Goal: Use online tool/utility: Utilize a website feature to perform a specific function

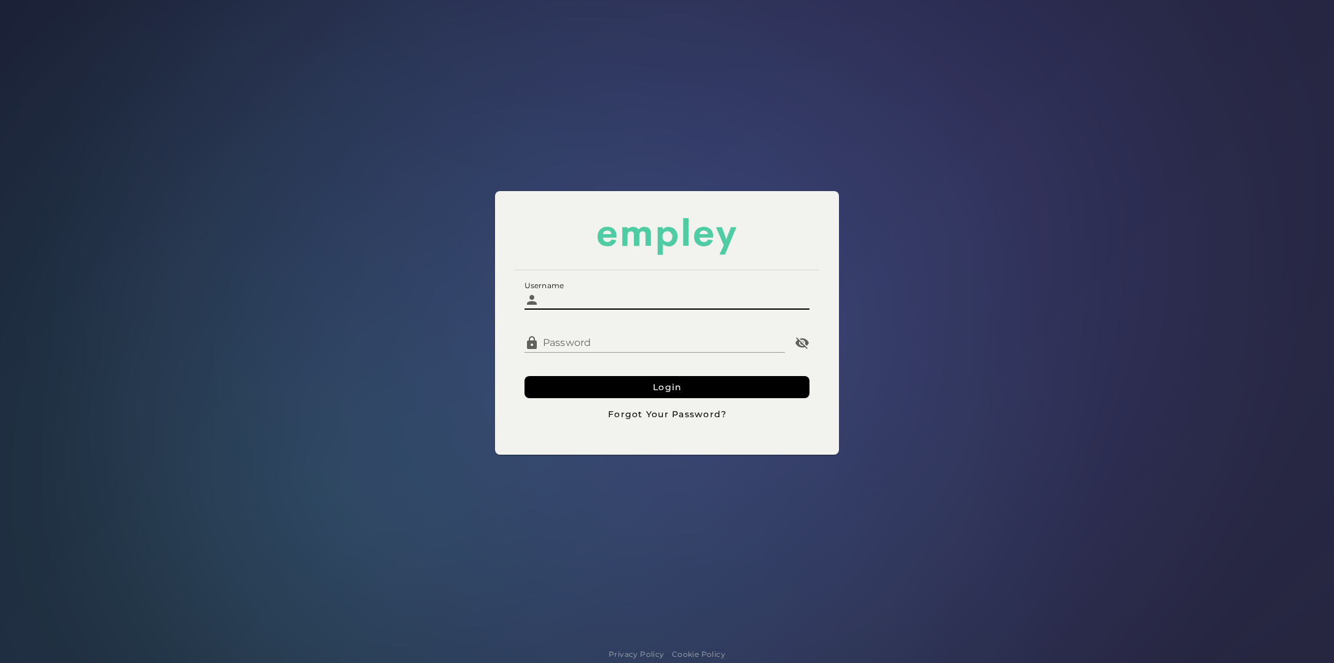
click at [637, 295] on input "Username" at bounding box center [674, 294] width 270 height 29
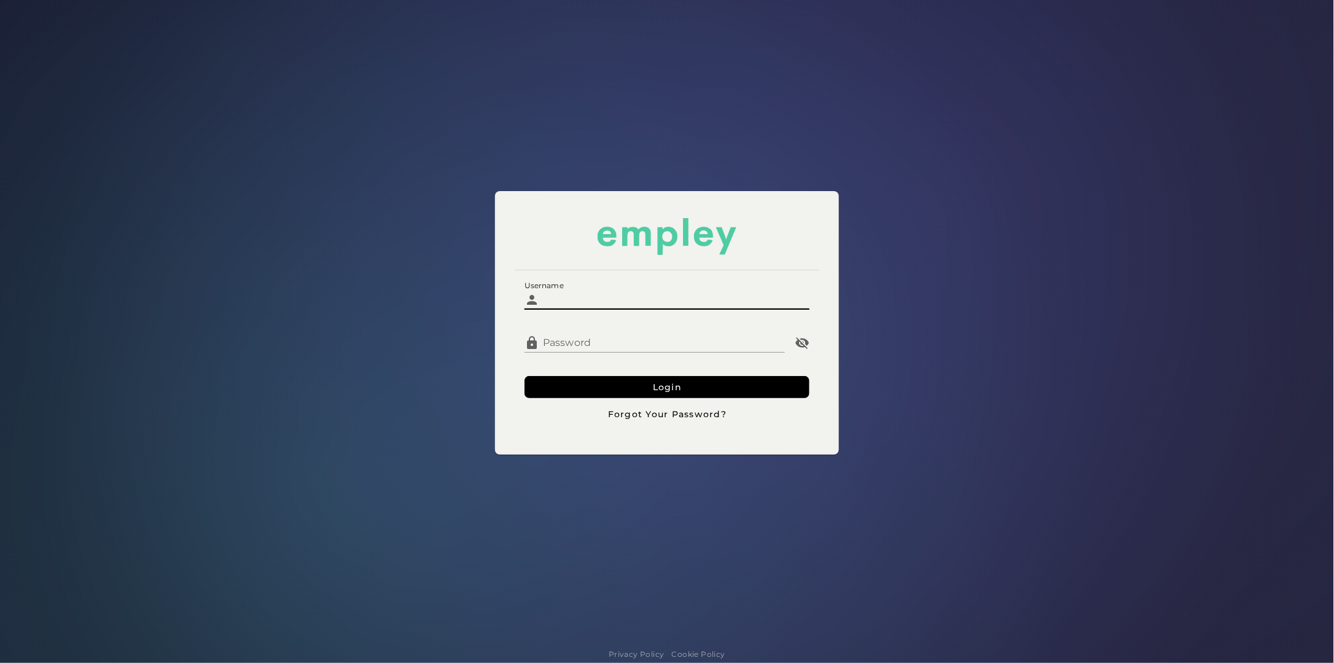
type input "*********"
click at [524, 376] on button "Login" at bounding box center [666, 387] width 285 height 22
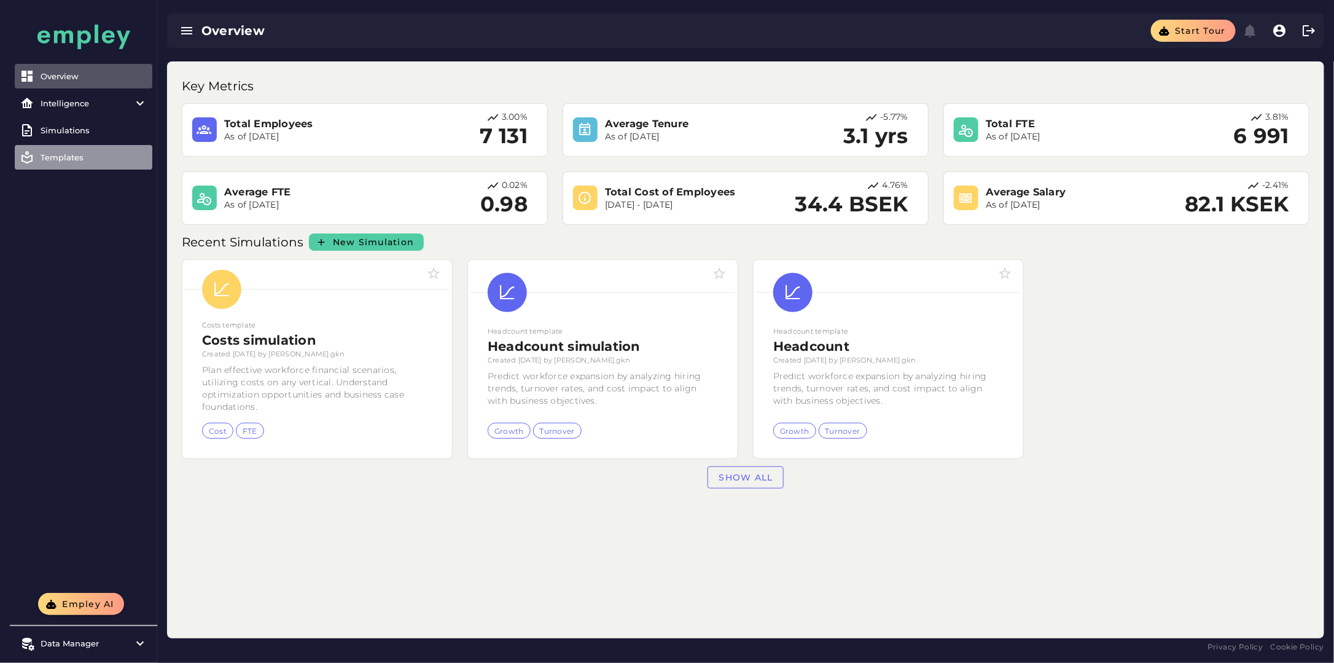
click at [71, 157] on div "Templates" at bounding box center [94, 157] width 107 height 10
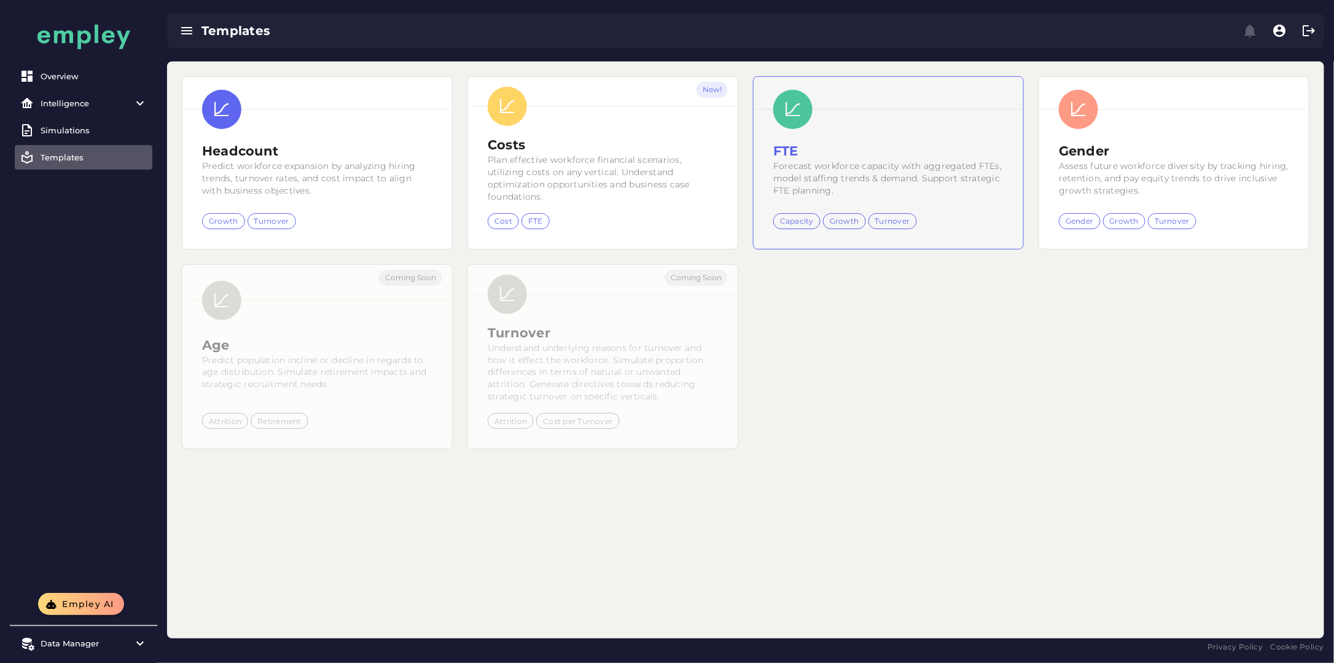
click at [882, 144] on h2 "FTE" at bounding box center [888, 151] width 230 height 18
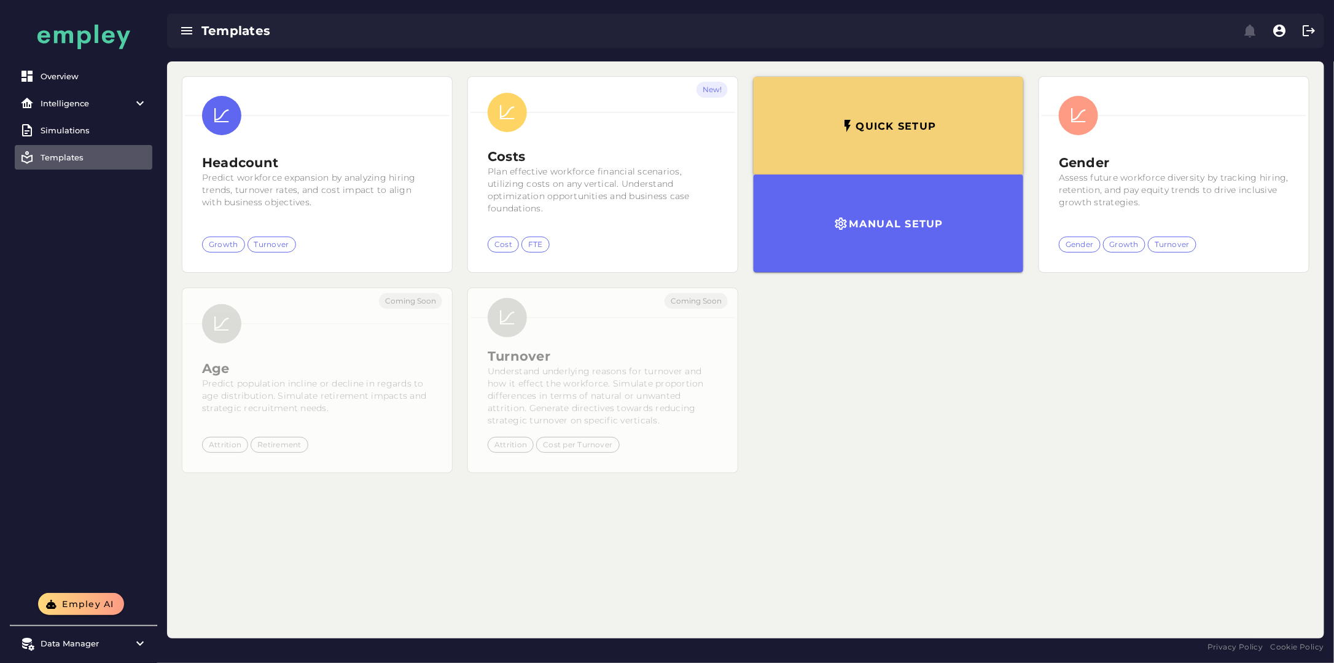
click at [882, 145] on button "Quick setup" at bounding box center [888, 126] width 270 height 98
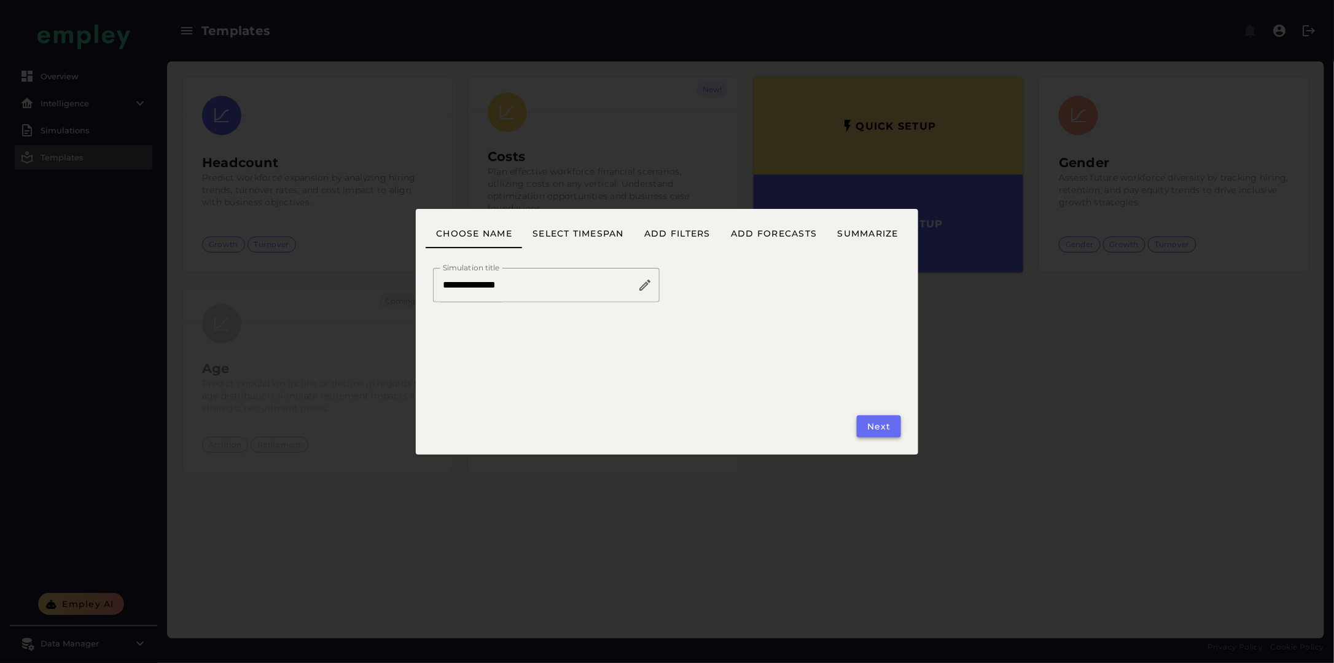
click at [897, 428] on button "Next" at bounding box center [879, 426] width 44 height 22
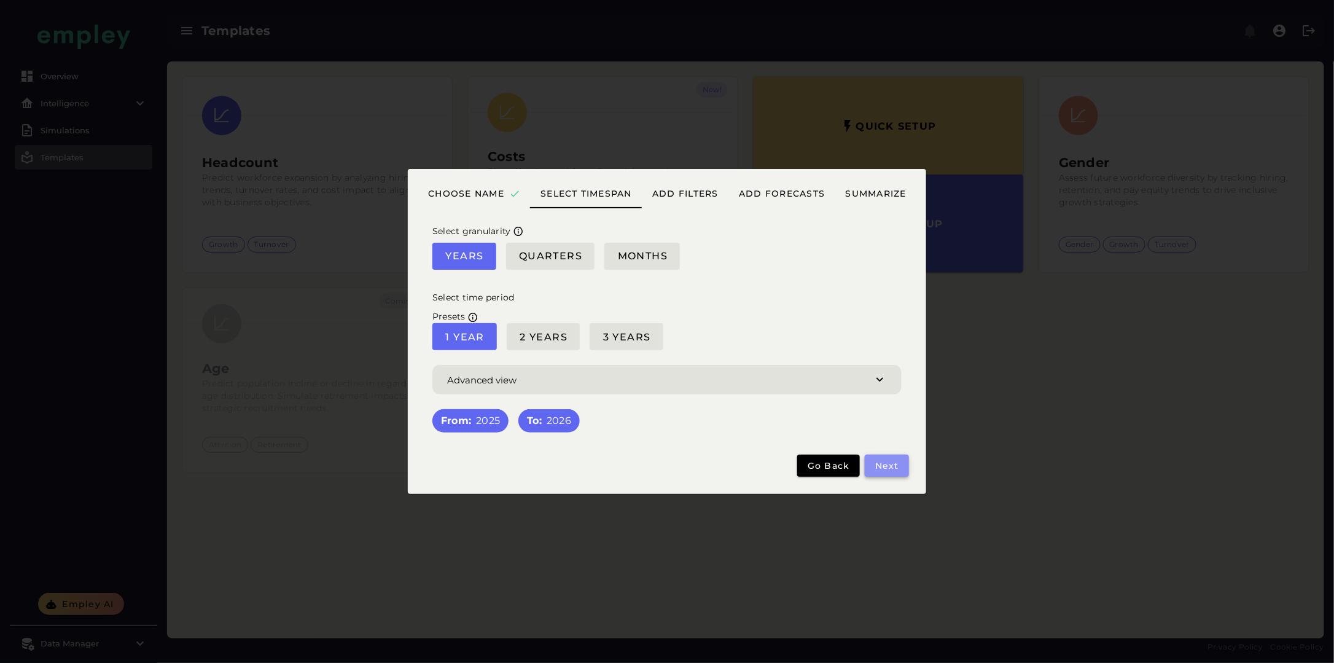
click at [890, 465] on span "Next" at bounding box center [886, 465] width 25 height 11
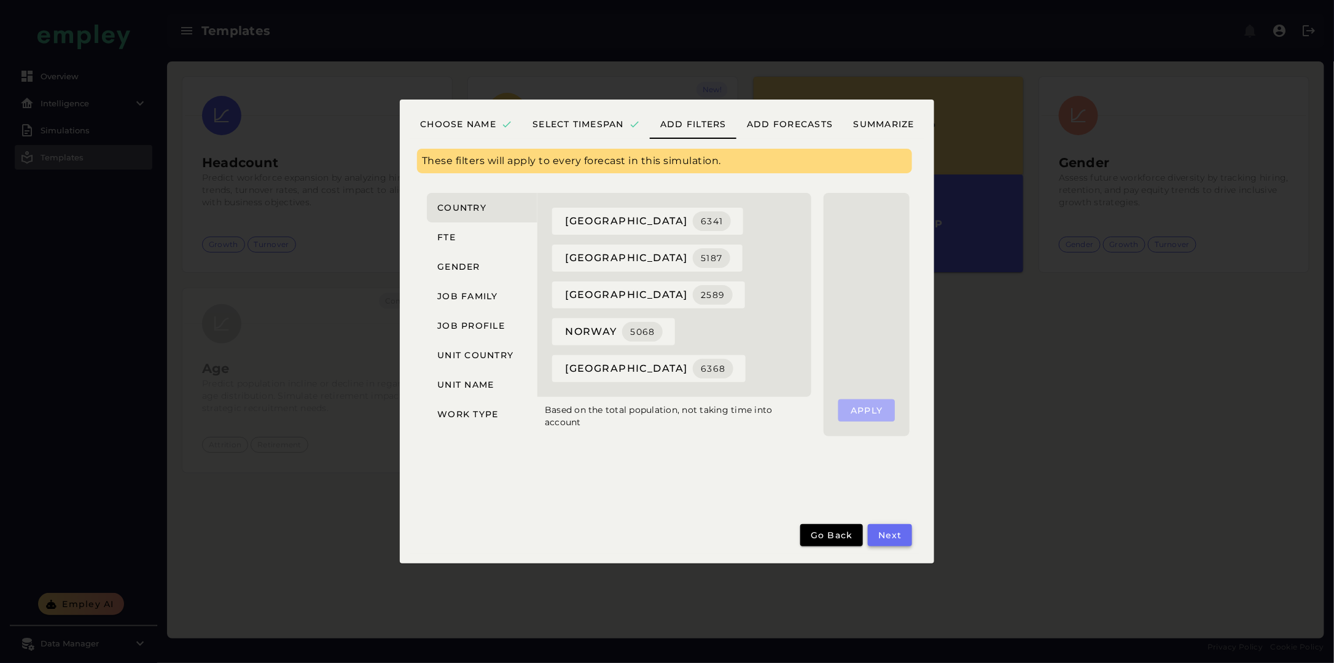
click at [892, 535] on span "Next" at bounding box center [889, 534] width 25 height 11
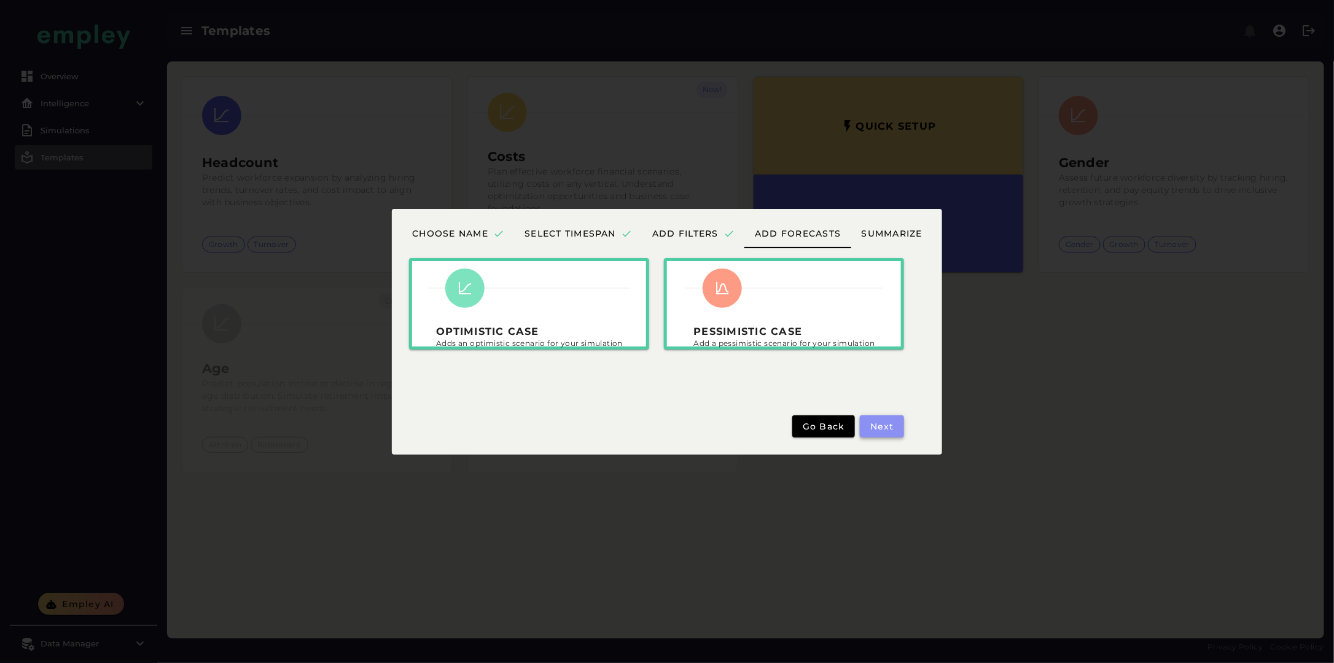
click at [894, 430] on button "Next" at bounding box center [882, 426] width 44 height 22
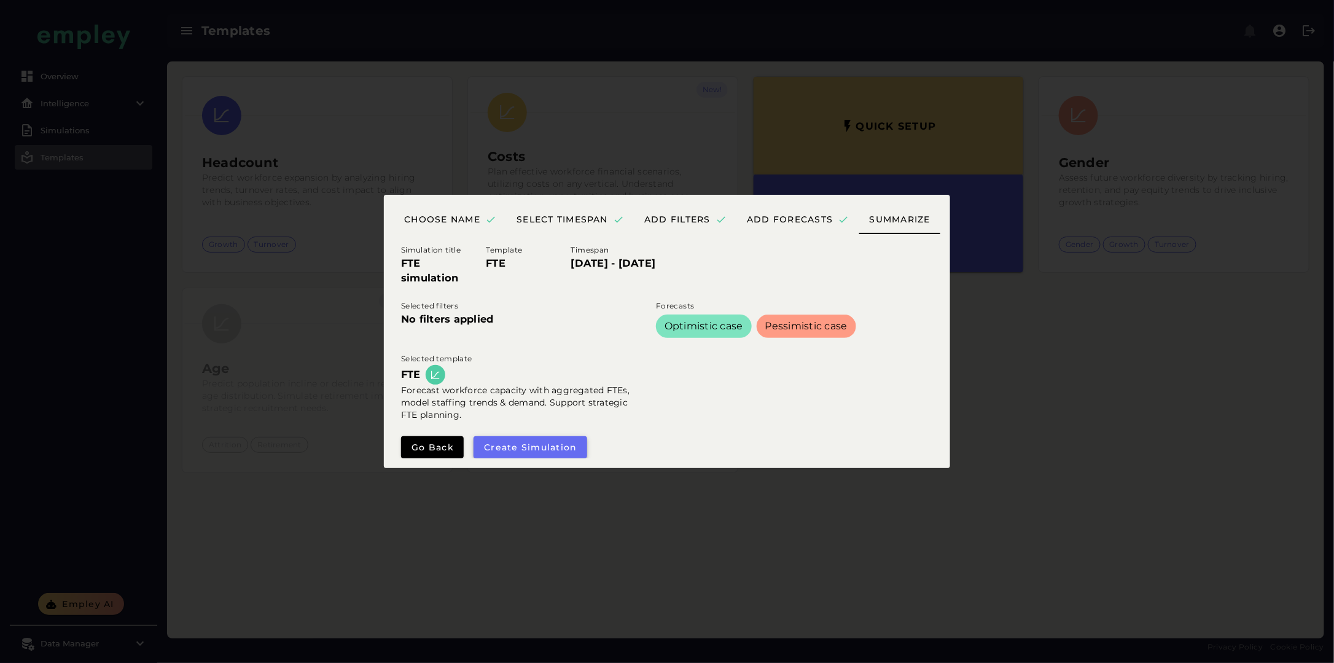
click at [504, 454] on button "Create simulation" at bounding box center [530, 447] width 114 height 22
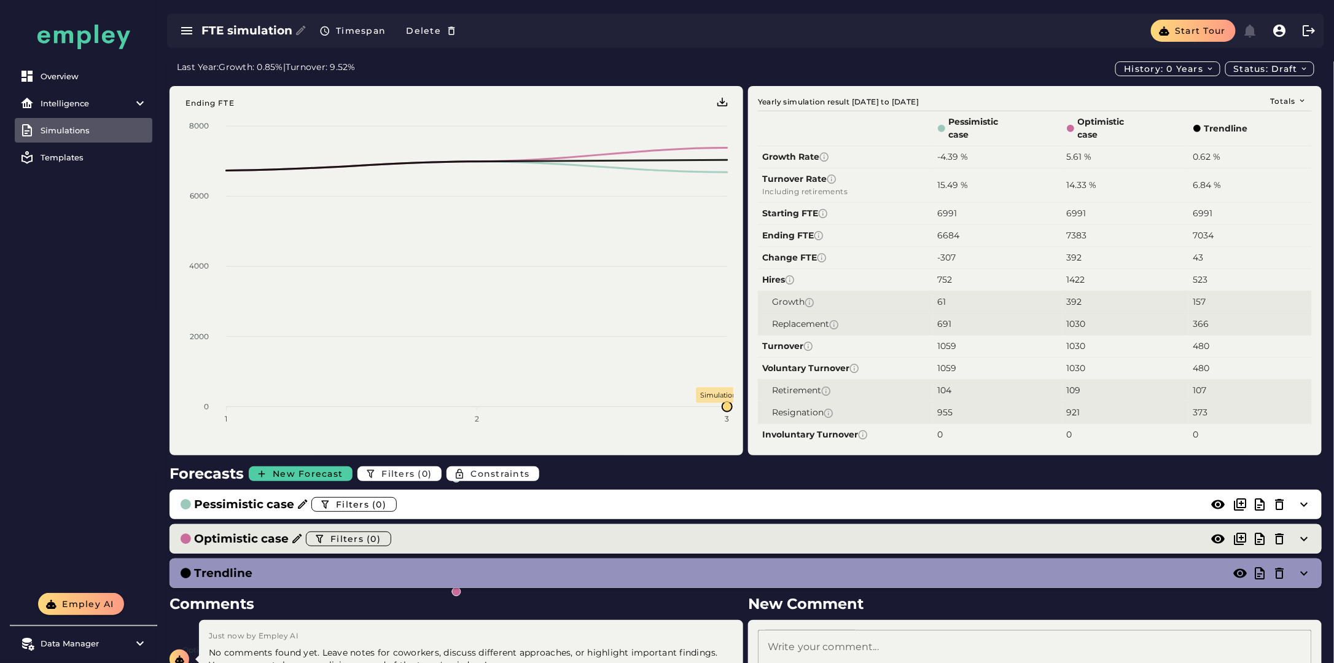
click at [295, 545] on div "Optimistic case" at bounding box center [248, 538] width 109 height 17
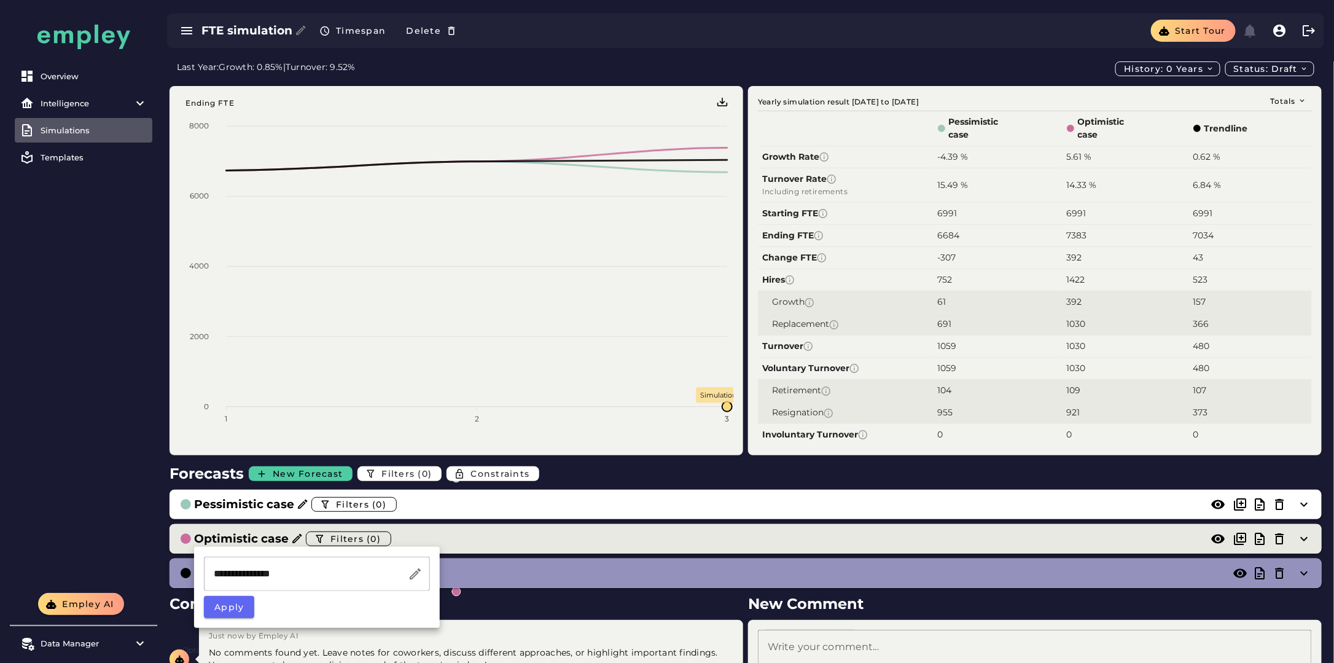
click at [286, 535] on h3 "Optimistic case" at bounding box center [241, 538] width 95 height 17
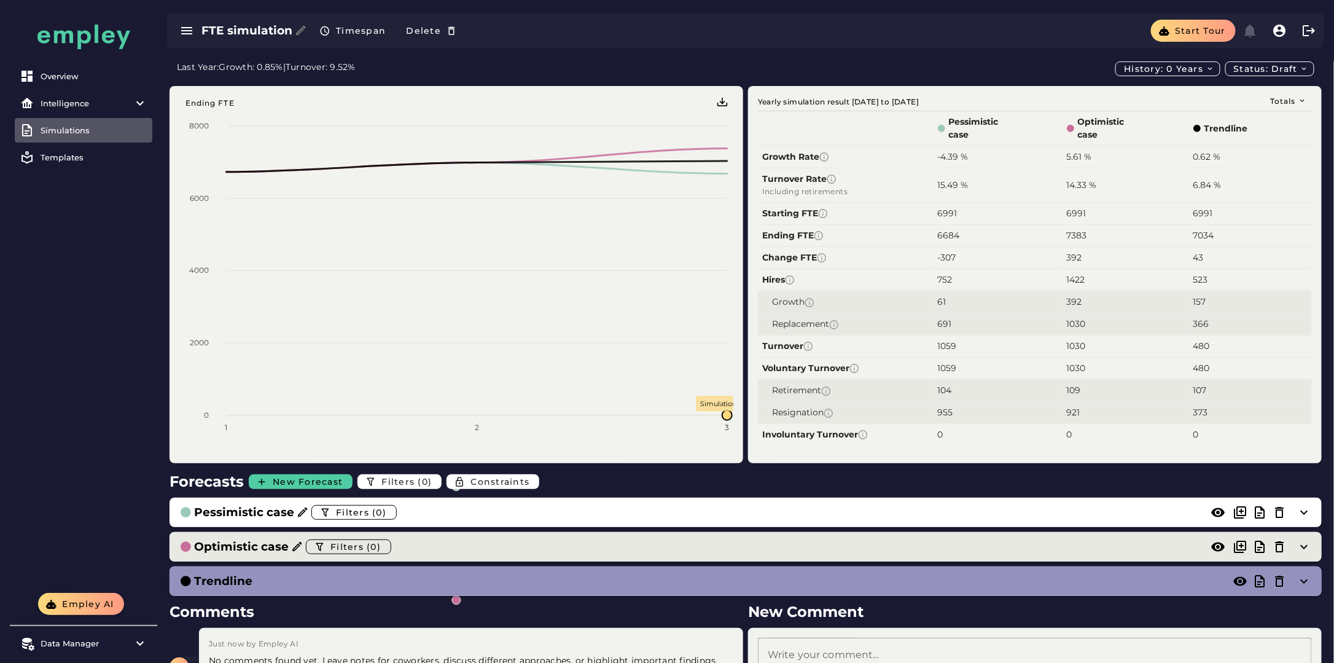
click at [292, 547] on icon at bounding box center [297, 546] width 12 height 12
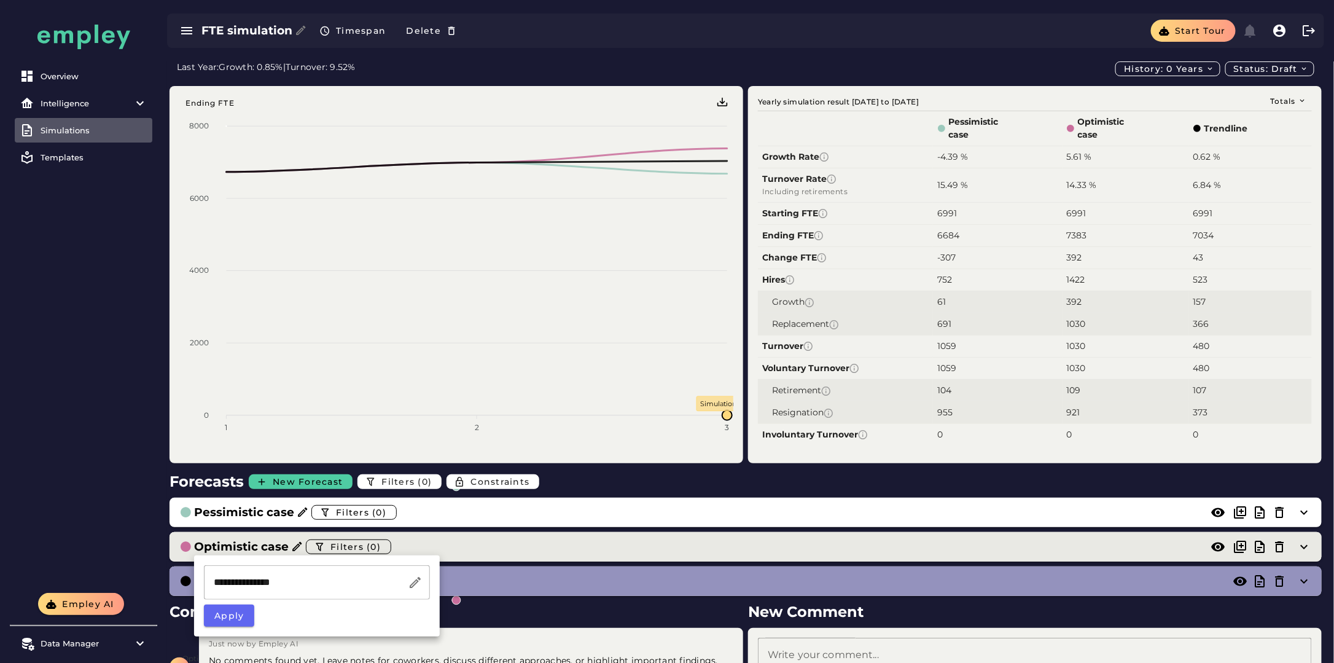
click at [510, 545] on div "Optimistic case Filters (0)" at bounding box center [733, 547] width 1108 height 20
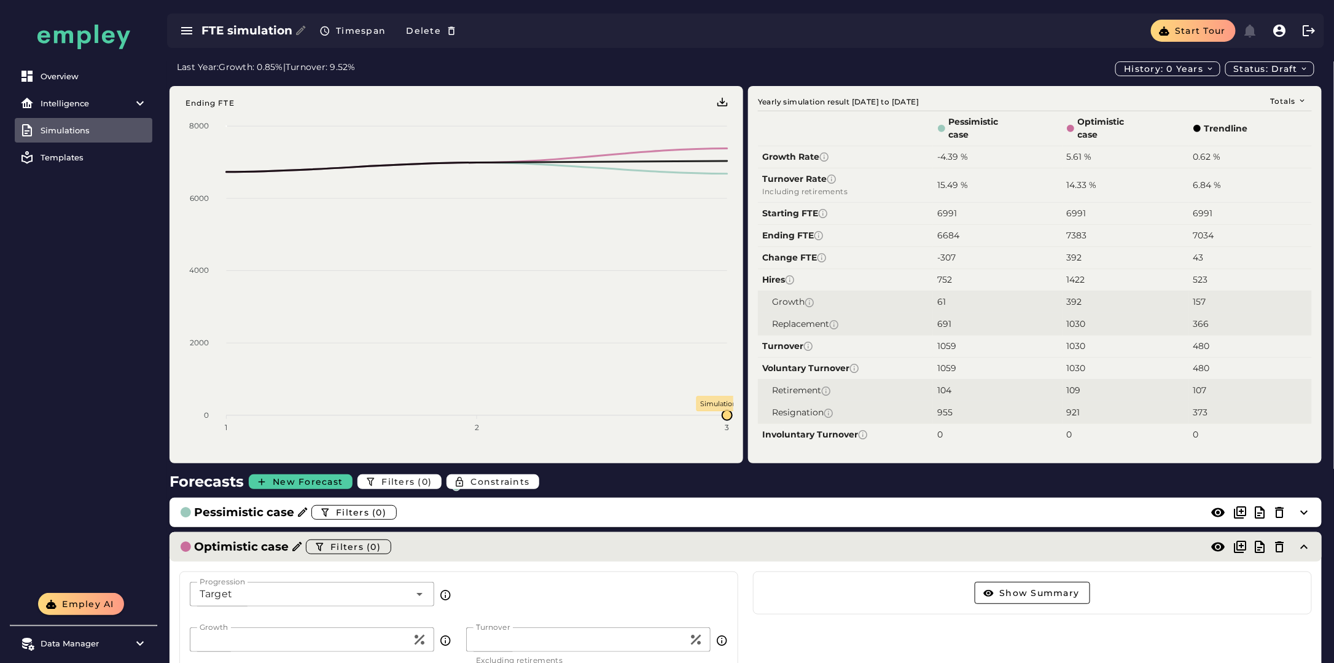
scroll to position [184, 0]
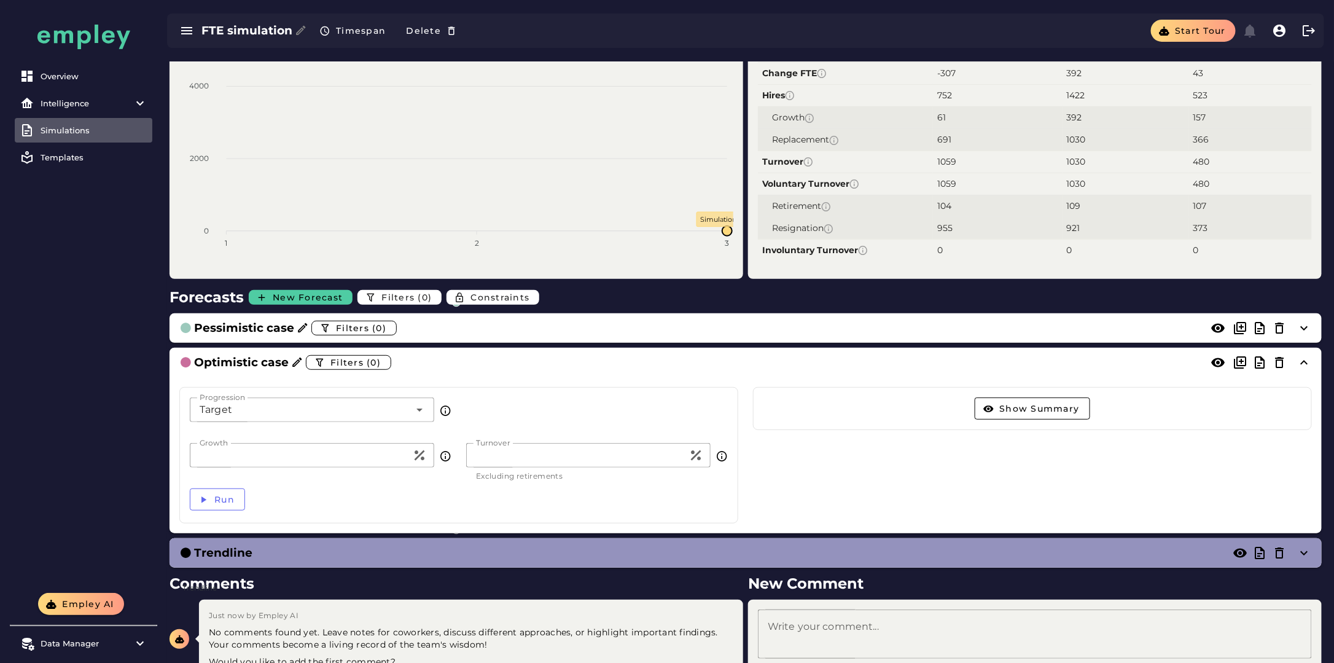
drag, startPoint x: 196, startPoint y: 448, endPoint x: 76, endPoint y: 448, distance: 119.7
click at [76, 448] on div "Overview Intelligence All dashboards 123 Supply & Demand Competencies & Roles E…" at bounding box center [667, 277] width 1334 height 922
type input "**"
click at [216, 501] on span "Run" at bounding box center [224, 499] width 21 height 11
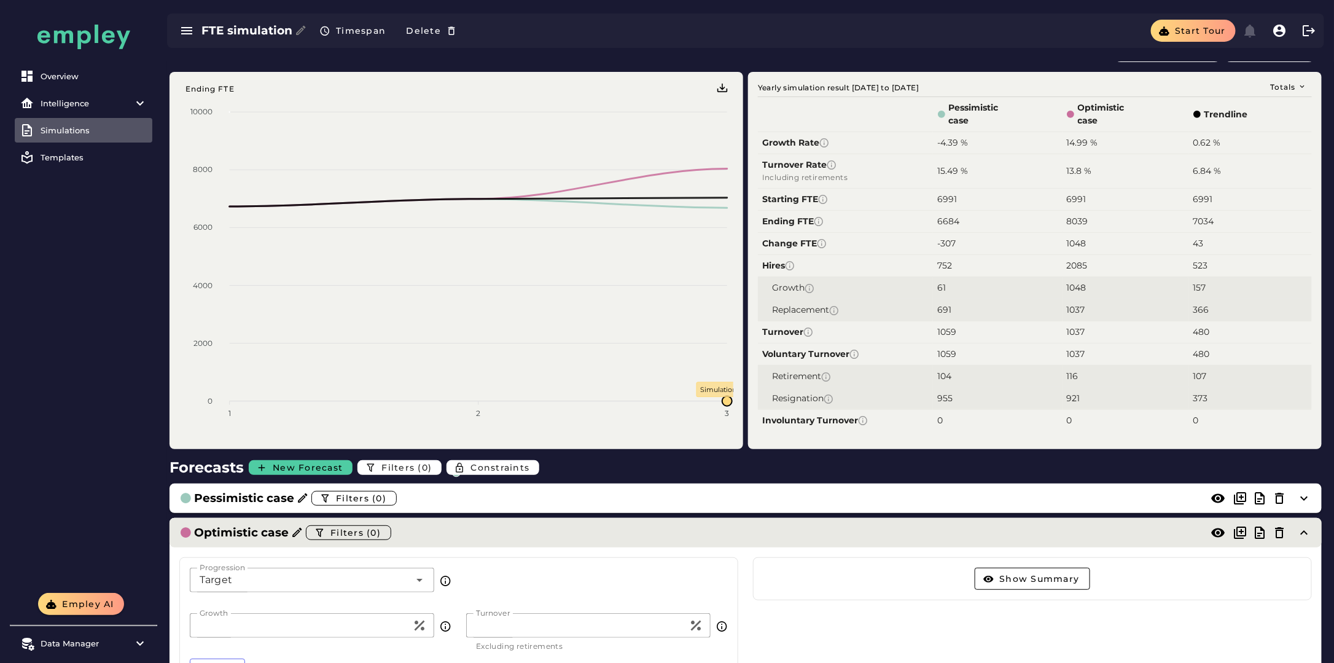
scroll to position [0, 0]
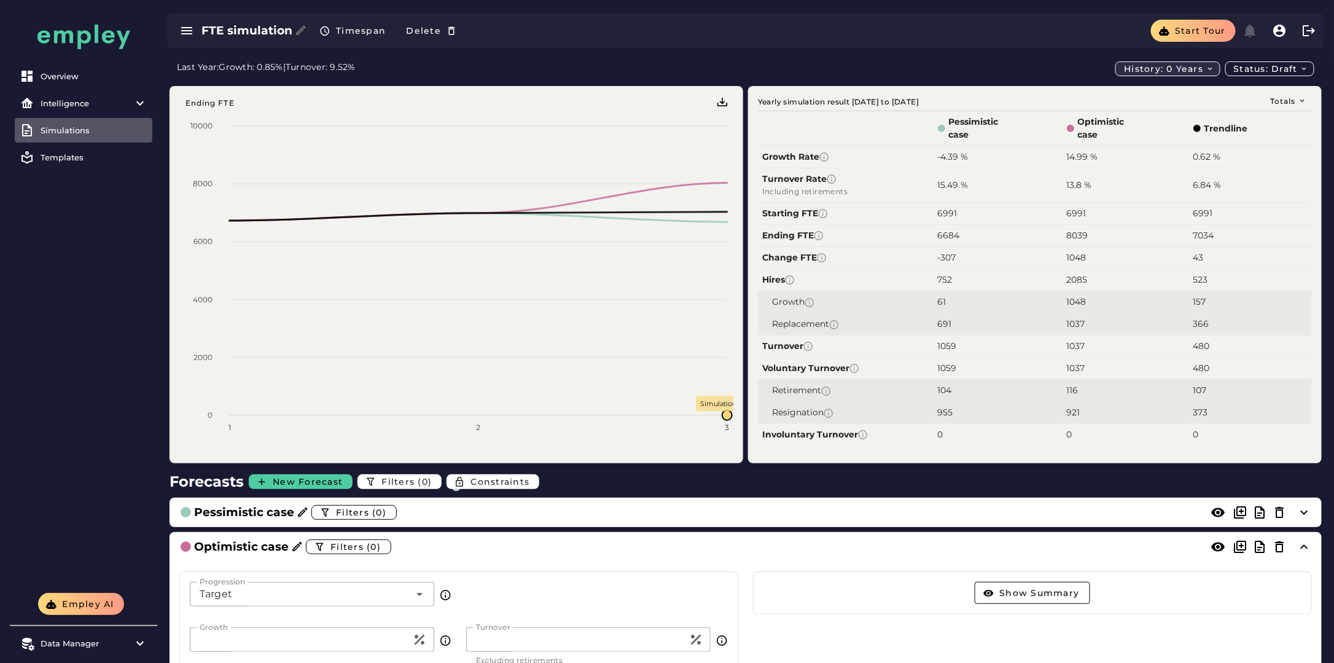
click at [1200, 71] on span "History: 0 years" at bounding box center [1168, 68] width 91 height 11
click at [982, 68] on div "Last Year: Growth: 0.85% | Turnover: 9.52% History: 0 years Status: Draft" at bounding box center [745, 68] width 1137 height 15
click at [79, 77] on div "Overview" at bounding box center [94, 76] width 107 height 10
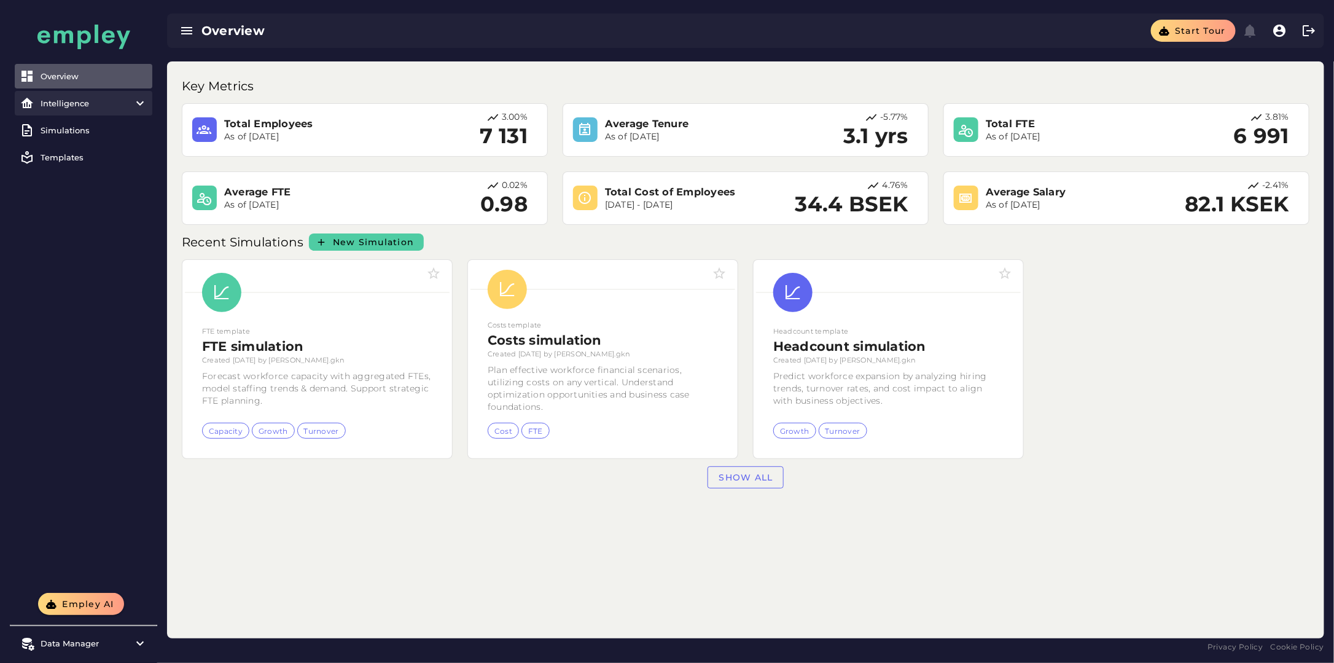
click at [87, 111] on item\) "Intelligence" at bounding box center [84, 103] width 138 height 25
click at [416, 69] on div "Key Metrics" at bounding box center [745, 82] width 1142 height 27
click at [61, 104] on div "Intelligence" at bounding box center [84, 103] width 86 height 10
click at [61, 105] on div "Intelligence" at bounding box center [84, 103] width 86 height 10
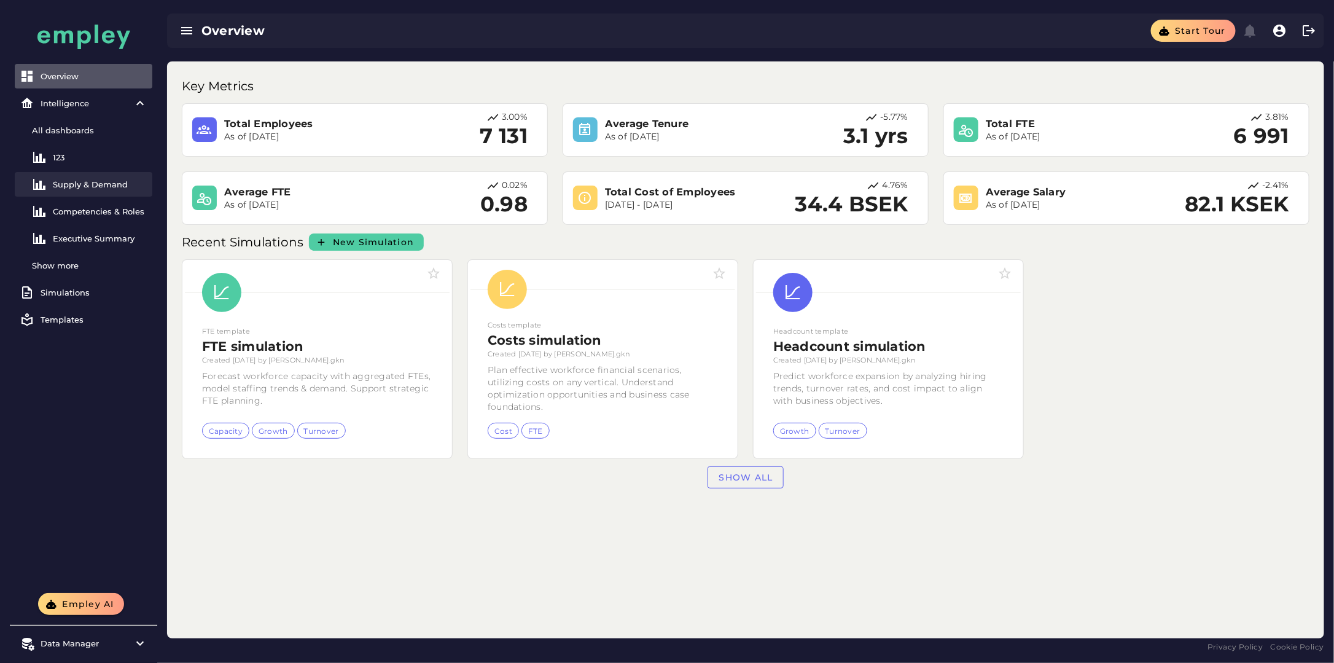
click at [77, 184] on div "Supply & Demand" at bounding box center [100, 184] width 95 height 10
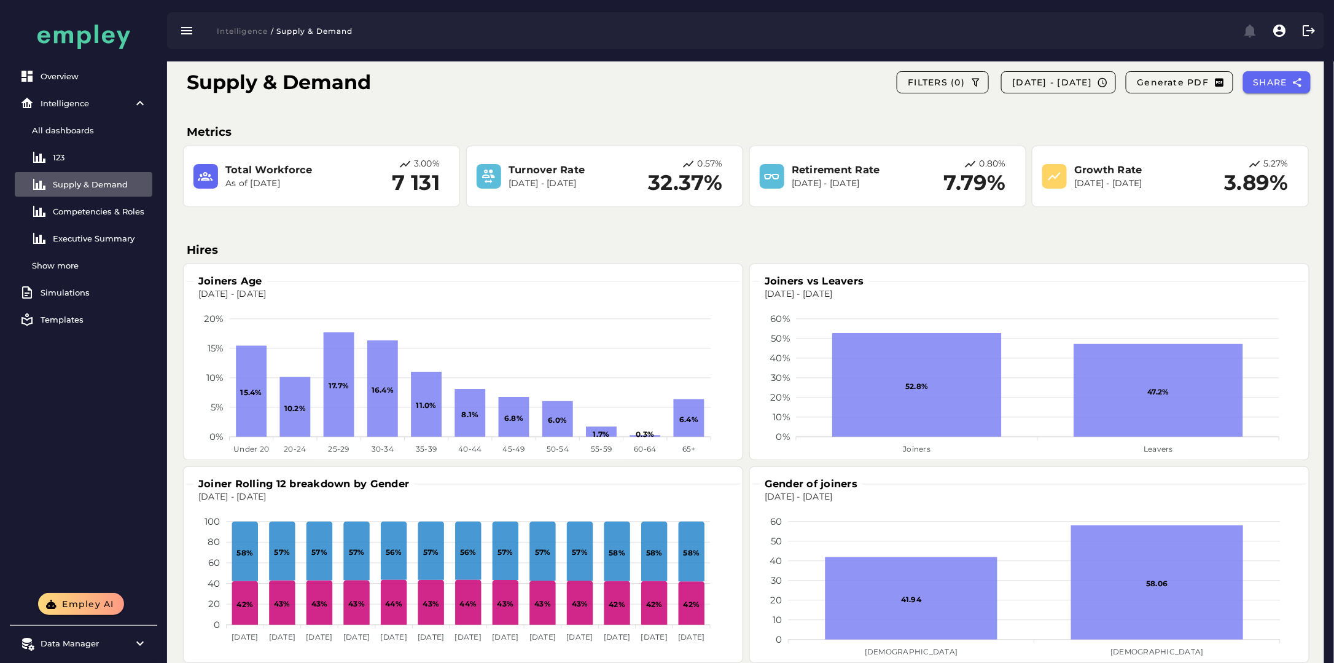
scroll to position [17, 0]
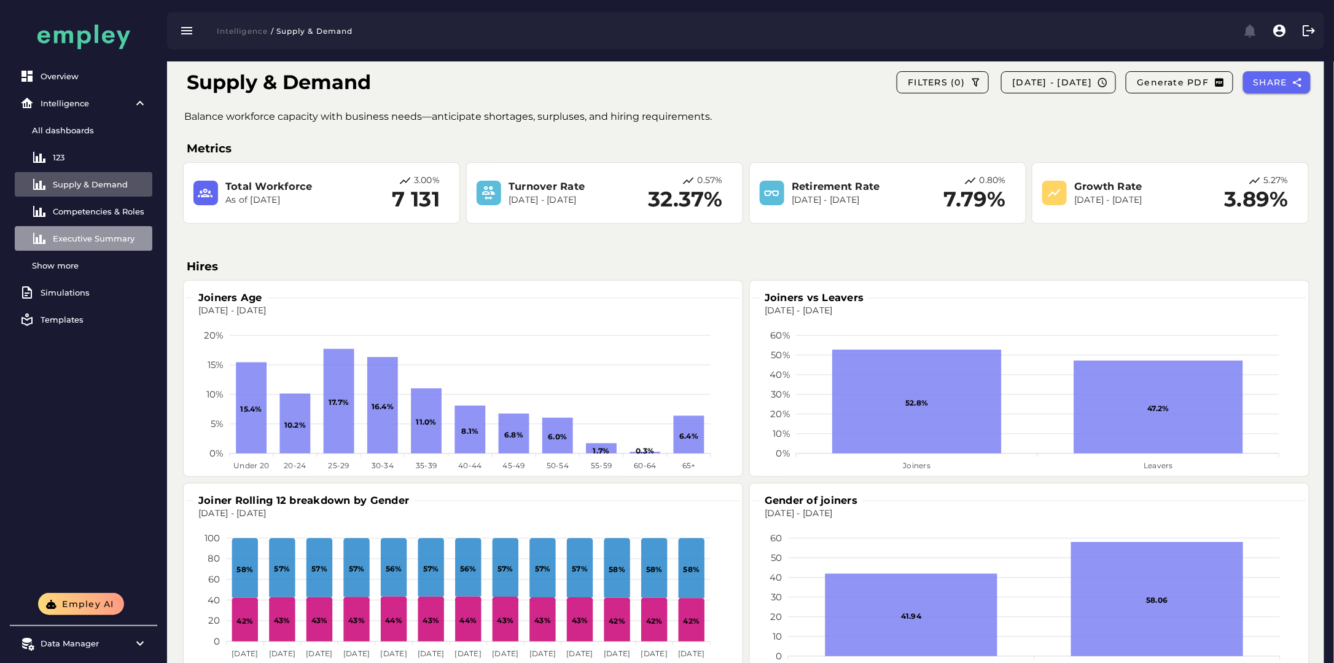
click at [90, 241] on div "Executive Summary" at bounding box center [100, 238] width 95 height 10
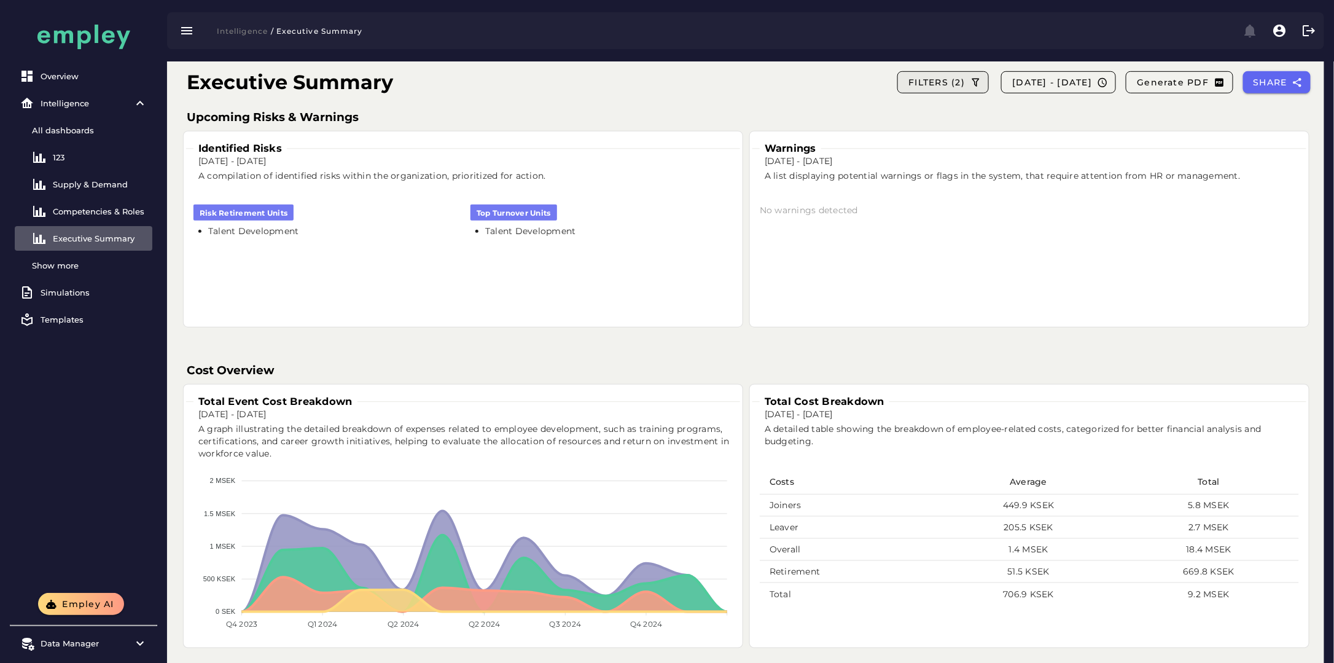
scroll to position [399, 0]
